Goal: Navigation & Orientation: Find specific page/section

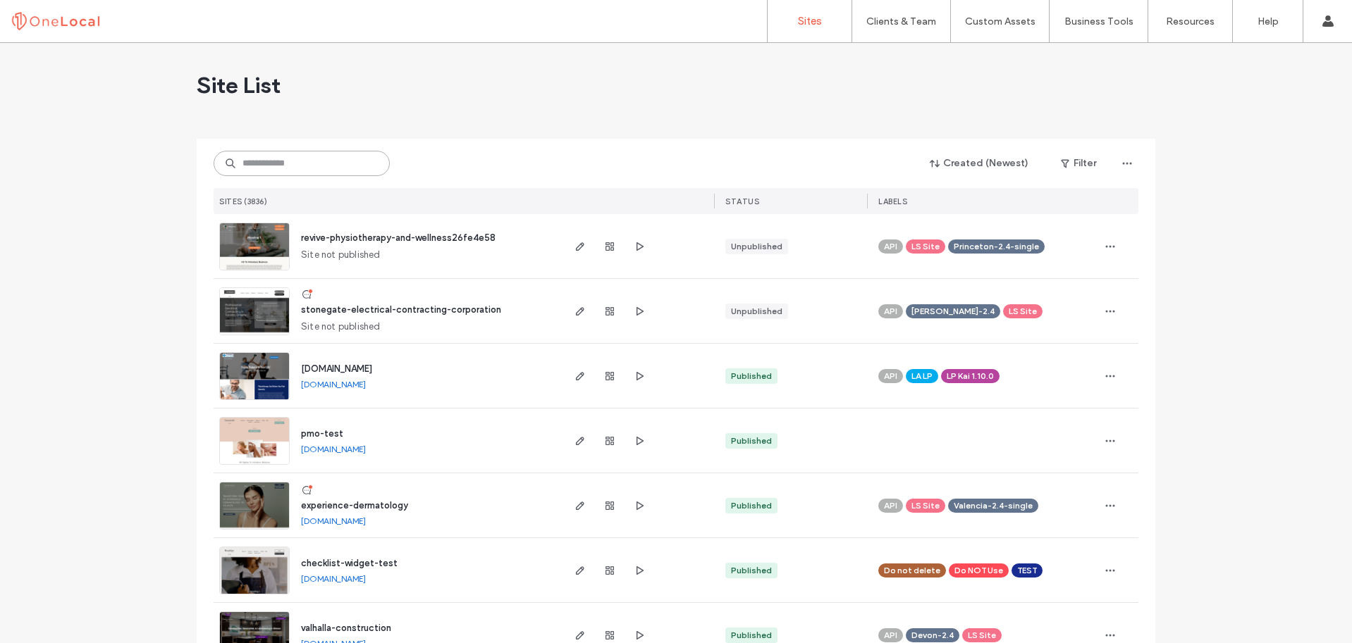
click at [327, 167] on input at bounding box center [302, 163] width 176 height 25
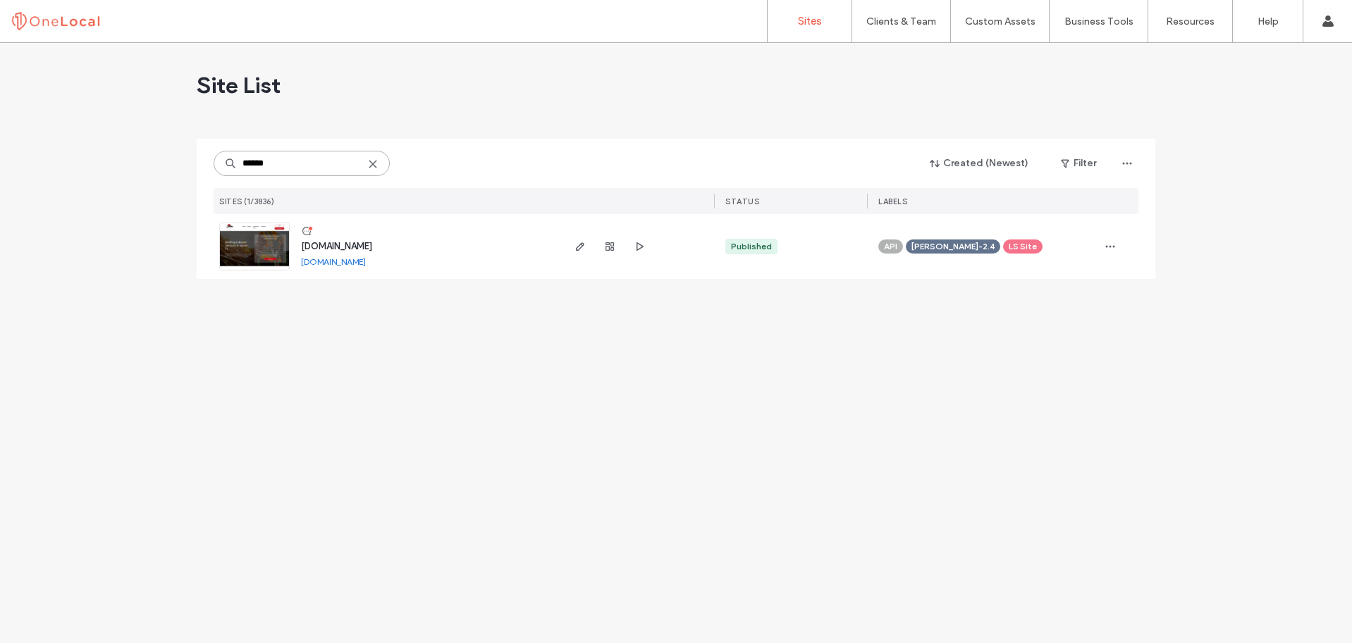
type input "******"
click at [366, 252] on div "[DOMAIN_NAME]" at bounding box center [336, 247] width 71 height 14
click at [372, 249] on span "[DOMAIN_NAME]" at bounding box center [336, 246] width 71 height 11
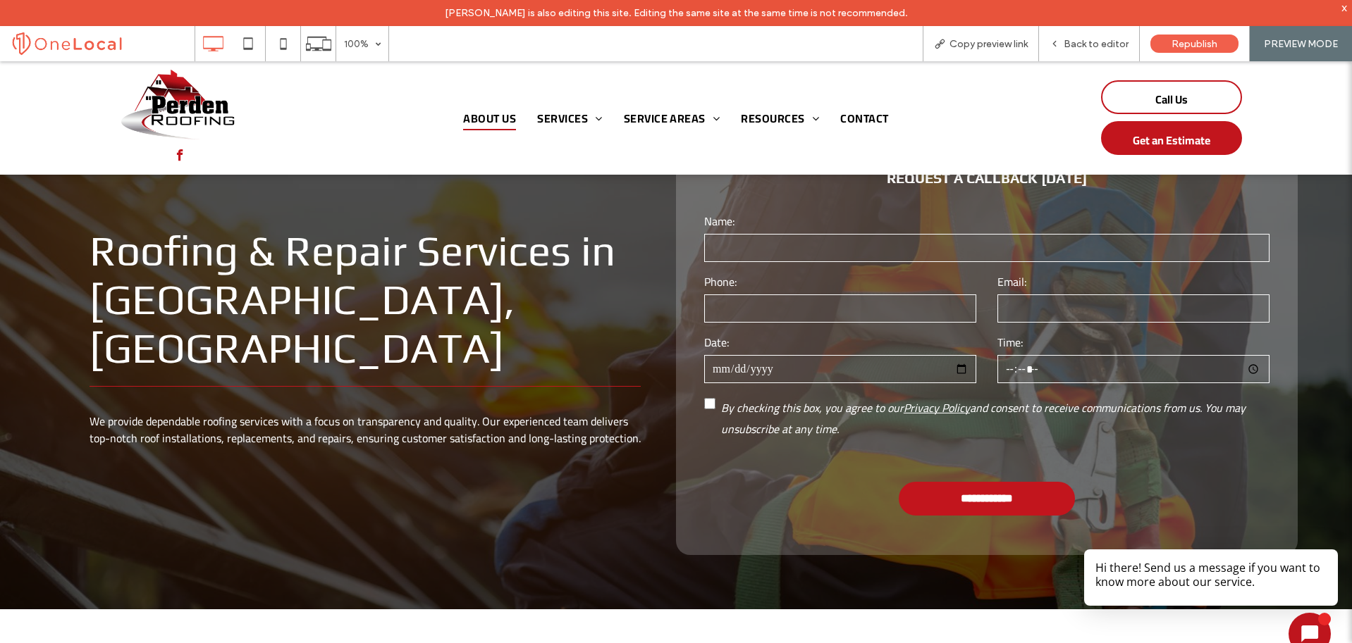
click at [466, 121] on span "About Us" at bounding box center [489, 118] width 53 height 24
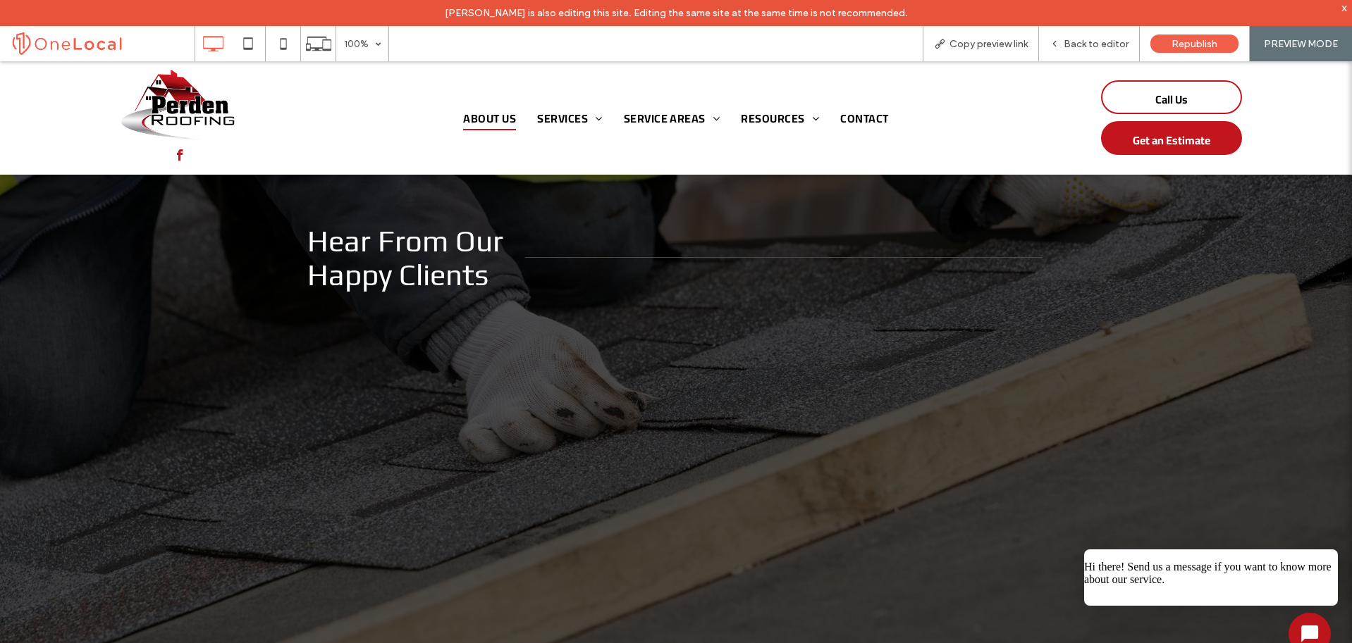
scroll to position [1755, 0]
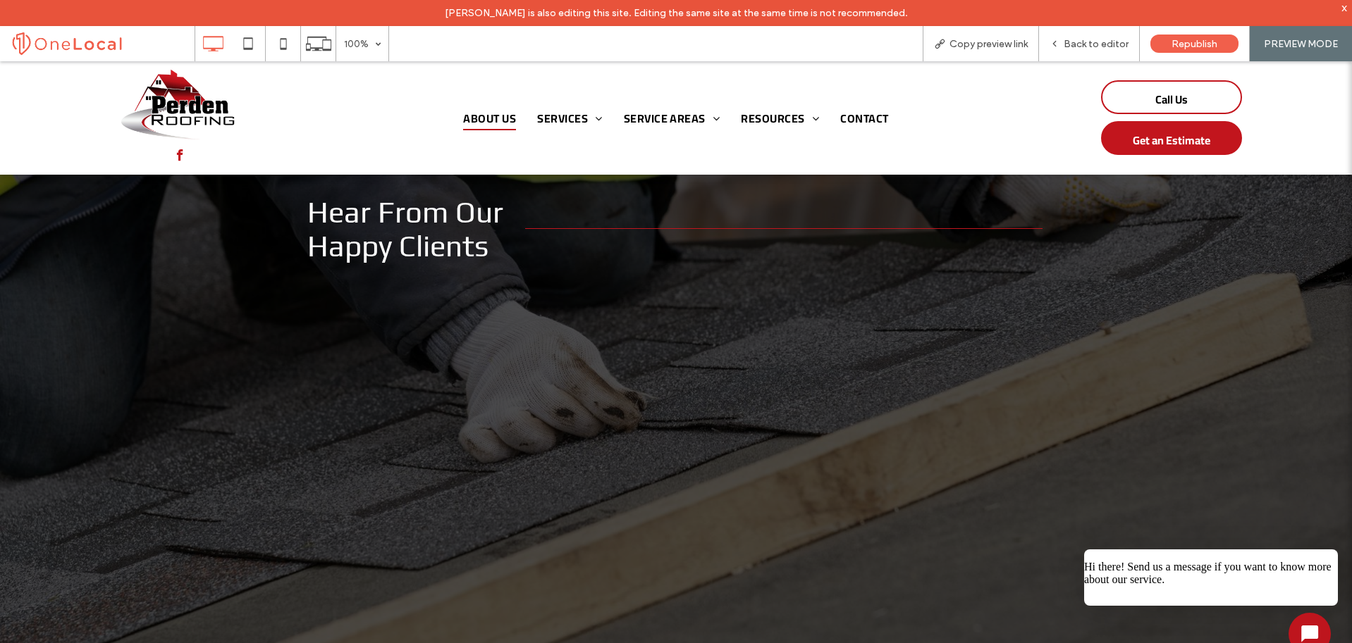
click at [176, 93] on img at bounding box center [180, 103] width 127 height 71
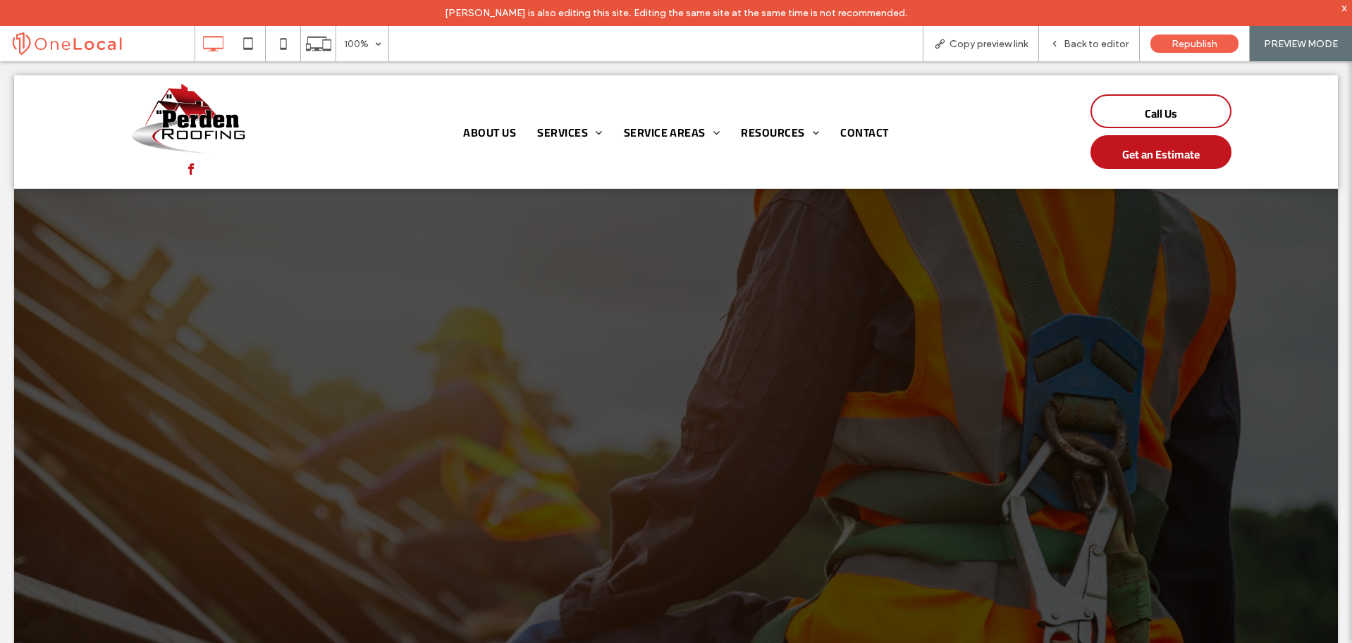
scroll to position [0, 0]
